Goal: Find specific page/section: Find specific page/section

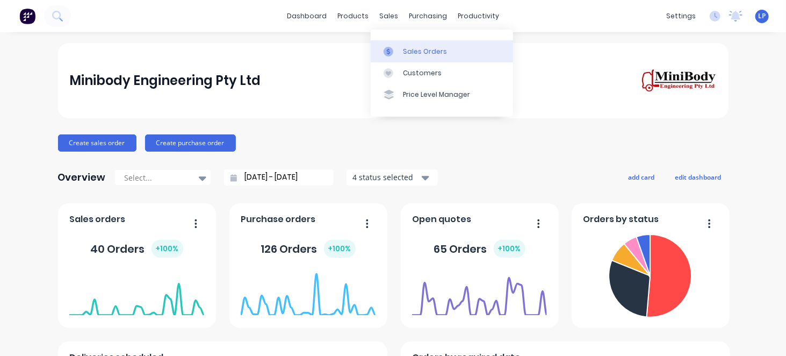
click at [393, 52] on div at bounding box center [392, 52] width 16 height 10
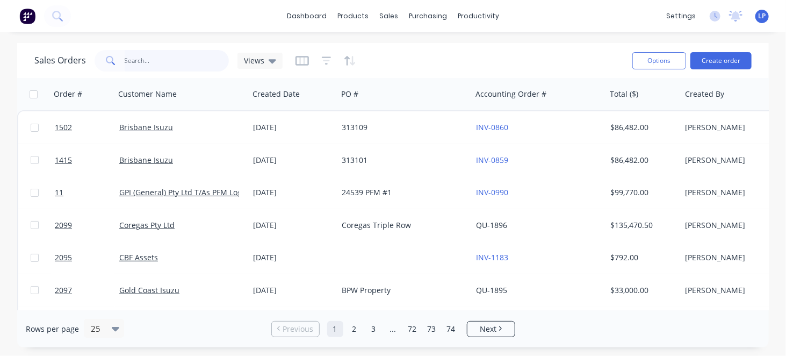
click at [138, 60] on input "text" at bounding box center [177, 60] width 105 height 21
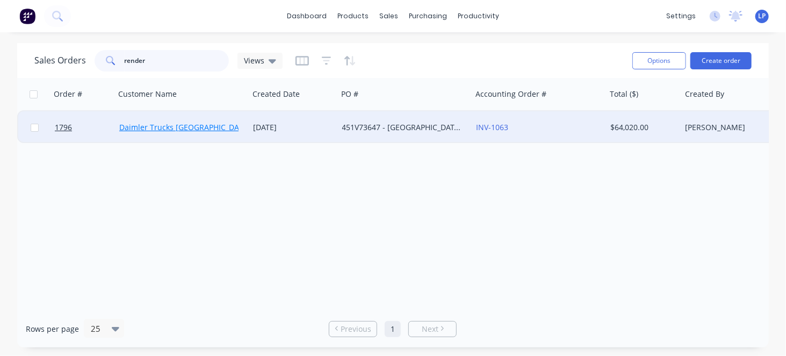
type input "render"
click at [188, 128] on link "Daimler Trucks [GEOGRAPHIC_DATA]" at bounding box center [184, 127] width 131 height 10
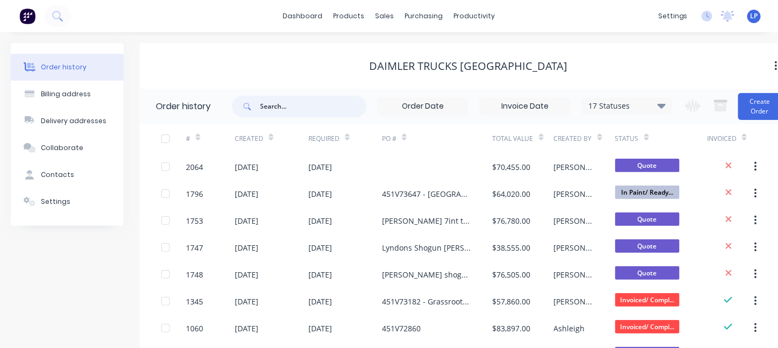
click at [310, 103] on input "text" at bounding box center [313, 106] width 106 height 21
type input "render"
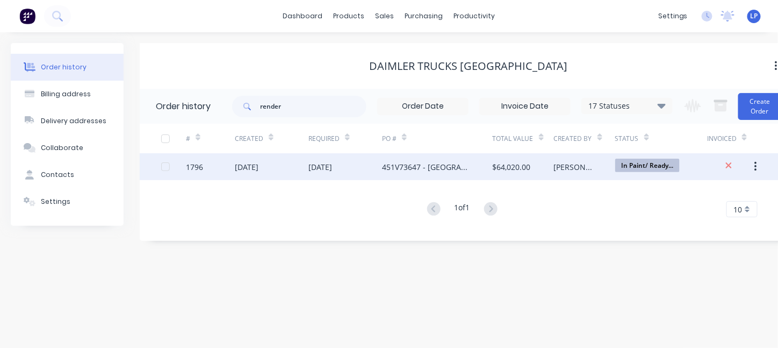
click at [304, 166] on div "[DATE]" at bounding box center [272, 166] width 74 height 27
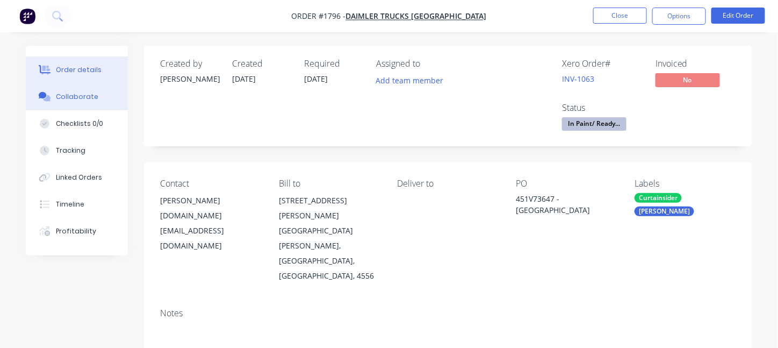
click at [75, 96] on div "Collaborate" at bounding box center [77, 97] width 42 height 10
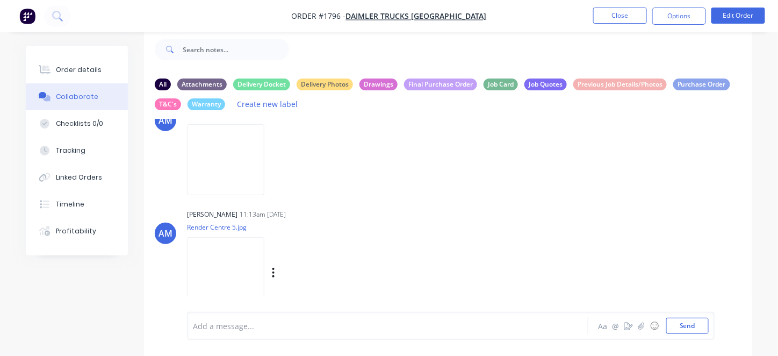
scroll to position [33, 0]
